Goal: Navigation & Orientation: Find specific page/section

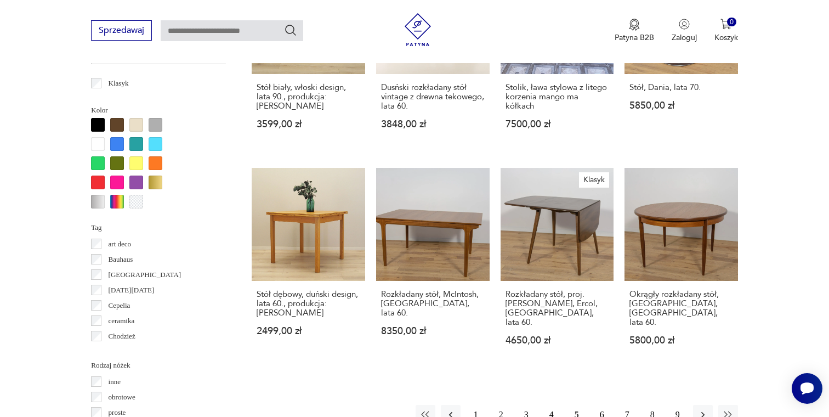
scroll to position [995, 0]
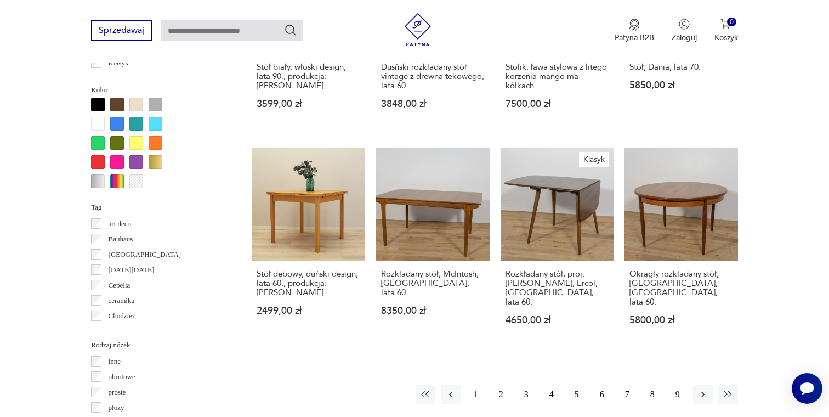
click at [600, 384] on button "6" at bounding box center [602, 394] width 20 height 20
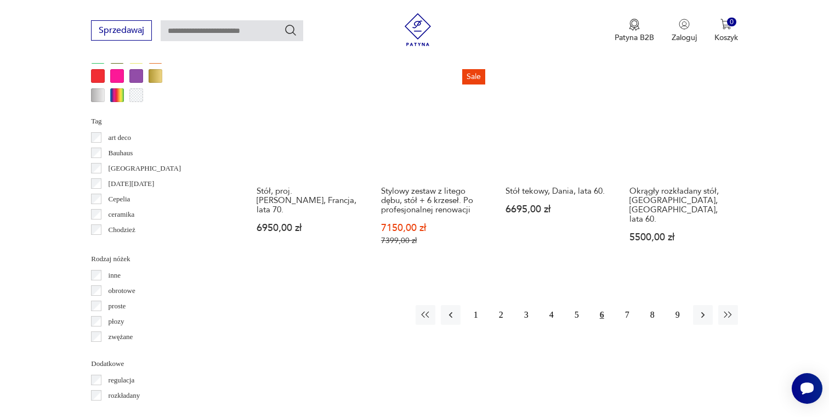
scroll to position [1088, 0]
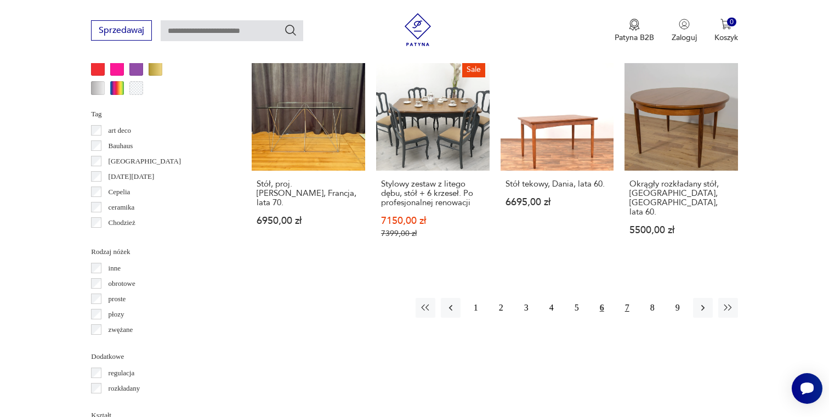
click at [625, 298] on button "7" at bounding box center [627, 308] width 20 height 20
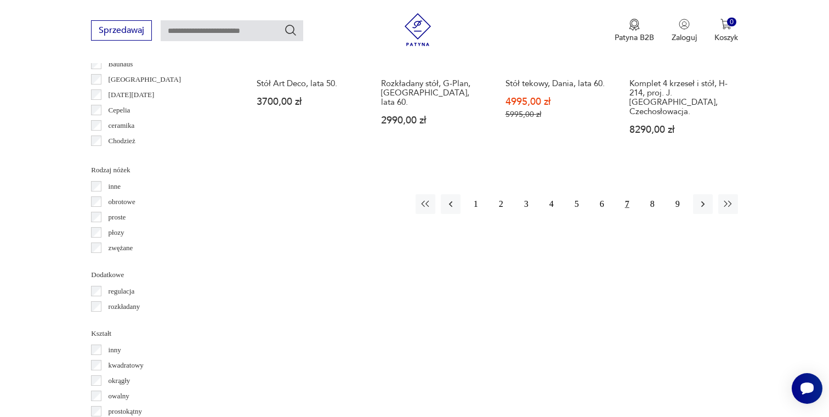
scroll to position [1170, 0]
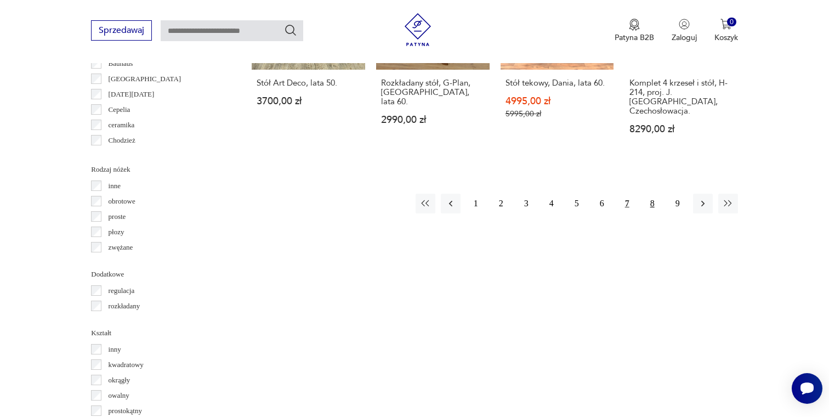
click at [653, 198] on button "8" at bounding box center [652, 203] width 20 height 20
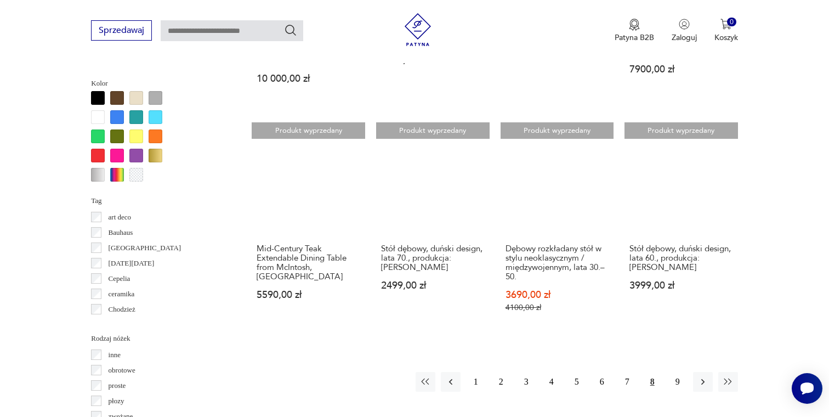
scroll to position [1004, 0]
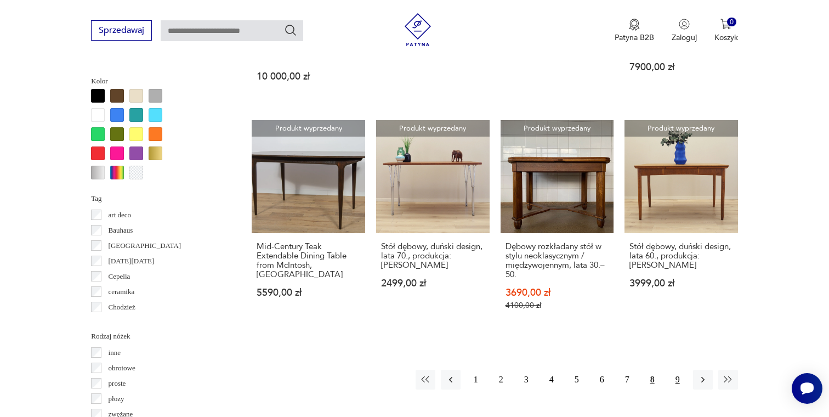
click at [677, 369] on button "9" at bounding box center [678, 379] width 20 height 20
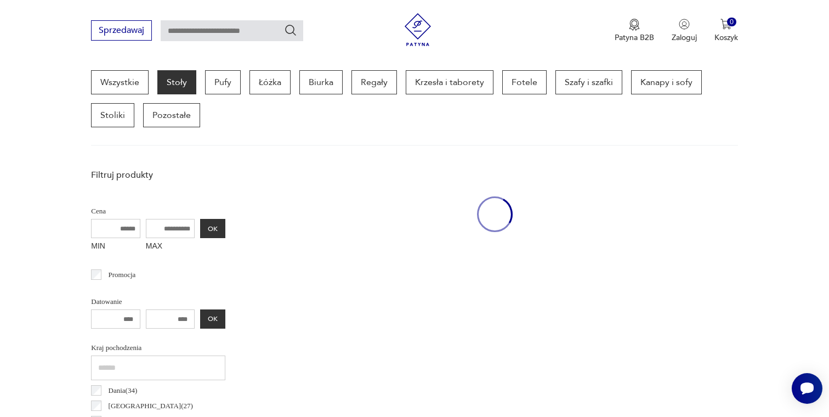
scroll to position [291, 0]
